Goal: Task Accomplishment & Management: Manage account settings

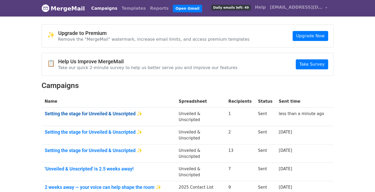
click at [70, 111] on link "Setting the stage for Unveiled & Unscripted ✨" at bounding box center [109, 114] width 128 height 6
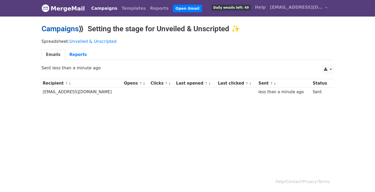
click at [63, 31] on link "Campaigns" at bounding box center [60, 28] width 37 height 9
